Goal: Task Accomplishment & Management: Use online tool/utility

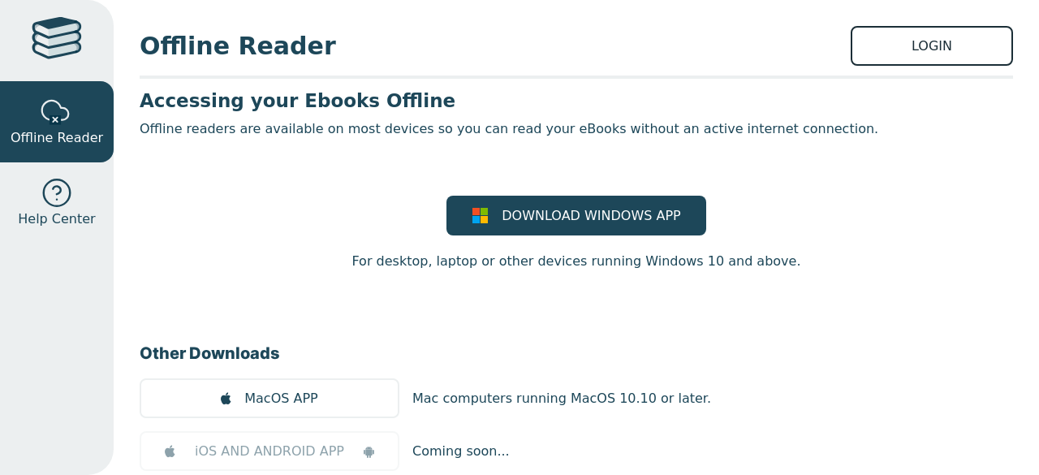
click at [913, 46] on link "LOGIN" at bounding box center [932, 46] width 162 height 40
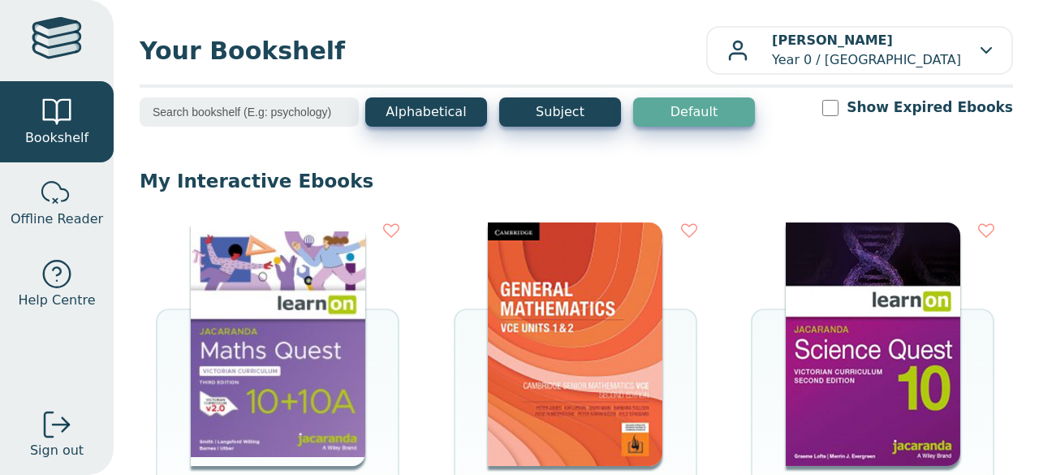
click at [262, 298] on img at bounding box center [278, 344] width 175 height 244
